Goal: Information Seeking & Learning: Get advice/opinions

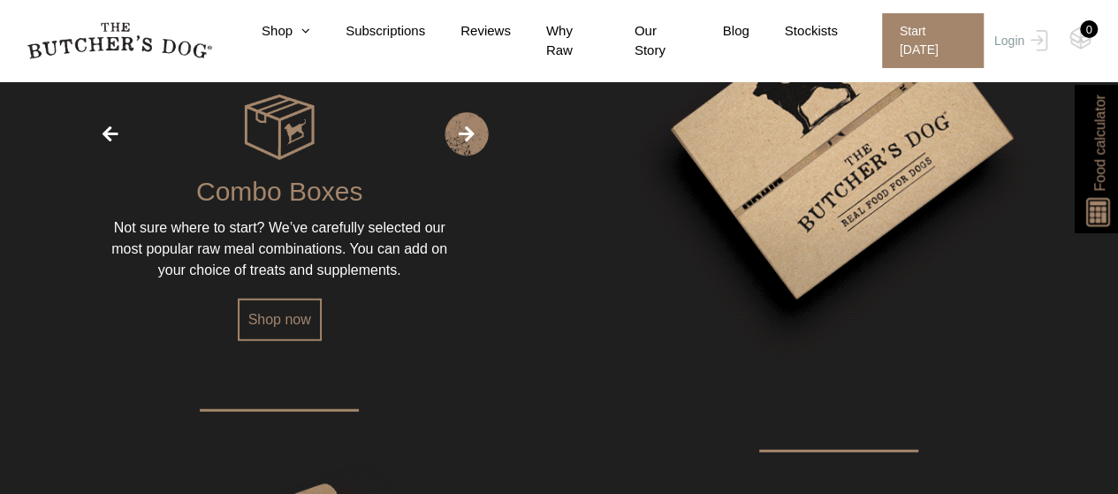
scroll to position [2227, 0]
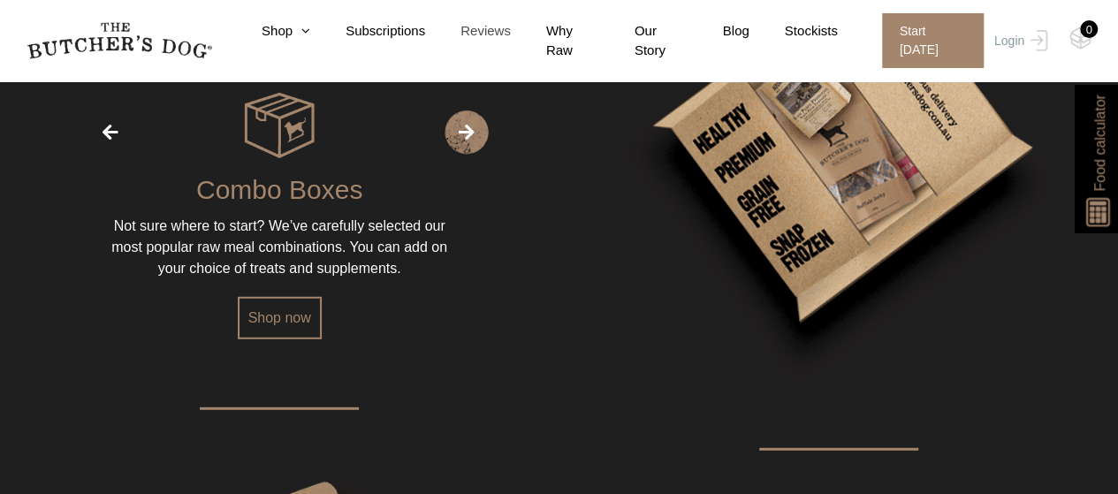
click at [491, 31] on link "Reviews" at bounding box center [468, 31] width 86 height 20
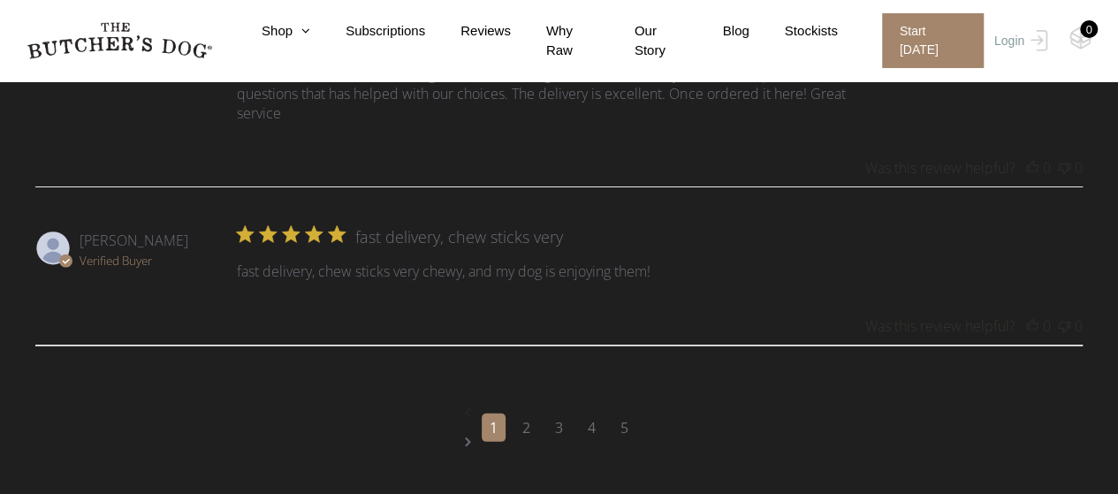
scroll to position [2475, 0]
